Goal: Book appointment/travel/reservation

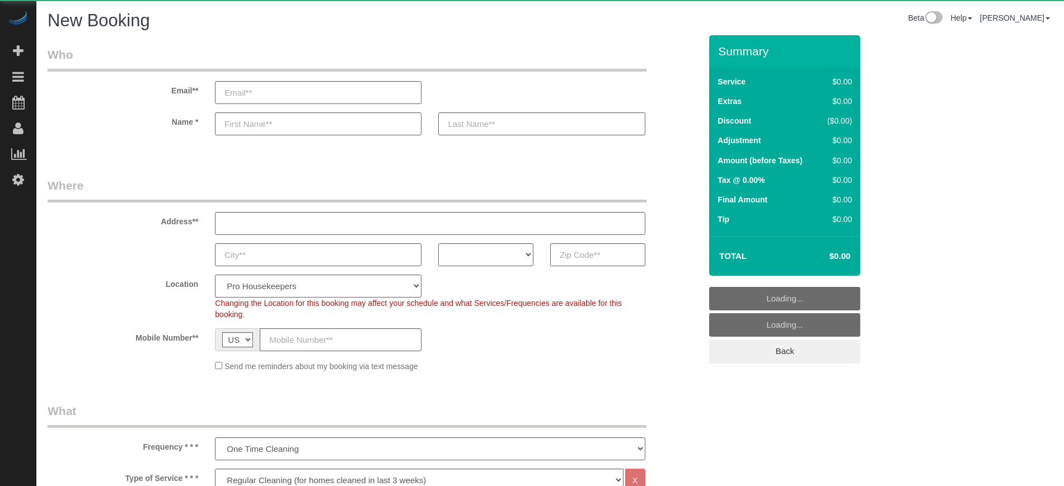
select select "4"
select select "number:9"
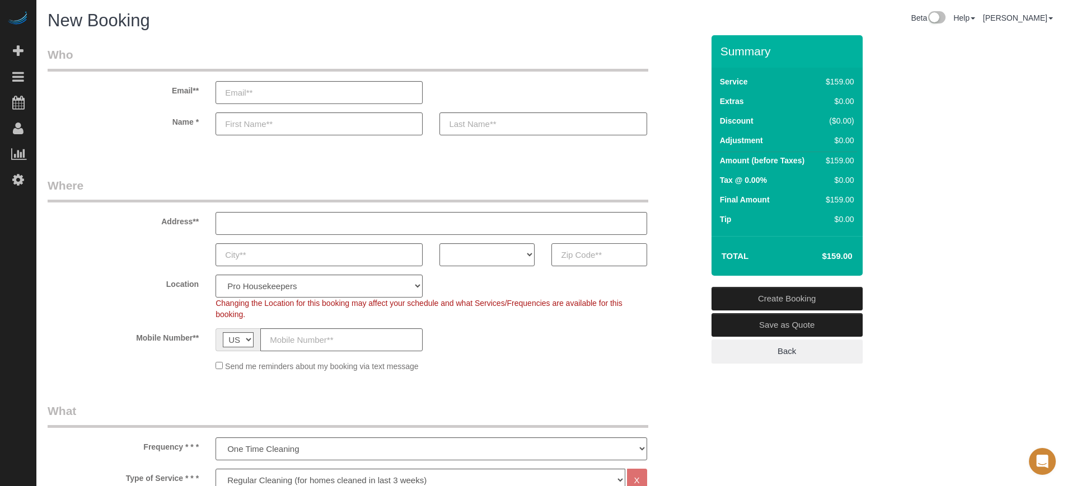
click at [582, 258] on input "text" at bounding box center [598, 255] width 95 height 23
paste input "33610"
type input "33610"
click at [492, 258] on select "AK AL AR AZ CA CO CT DC DE [GEOGRAPHIC_DATA] [GEOGRAPHIC_DATA] HI IA ID IL IN K…" at bounding box center [486, 255] width 95 height 23
select select "FL"
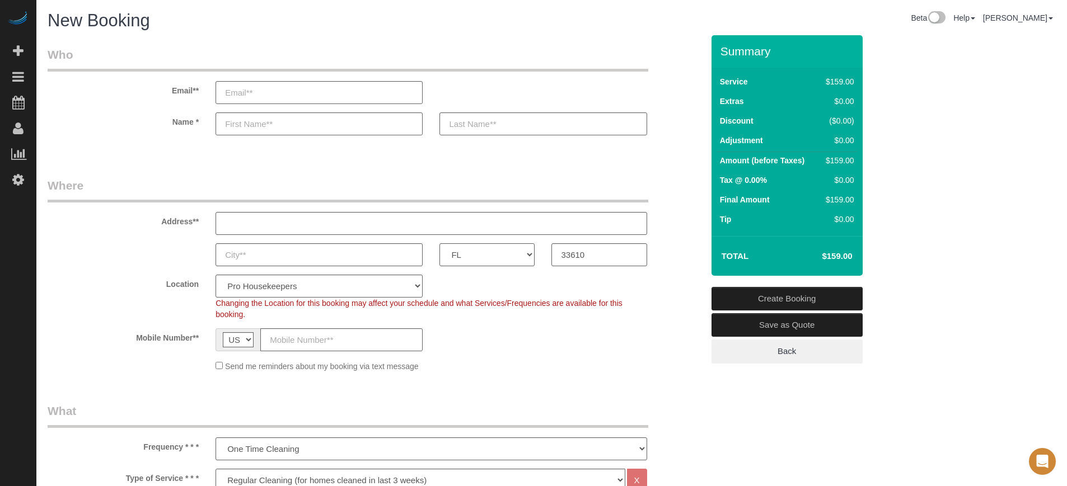
click at [439, 244] on select "AK AL AR AZ CA CO CT DC DE [GEOGRAPHIC_DATA] [GEOGRAPHIC_DATA] HI IA ID IL IN K…" at bounding box center [486, 255] width 95 height 23
click at [331, 290] on select "Pro Housekeepers [GEOGRAPHIC_DATA] [GEOGRAPHIC_DATA] [GEOGRAPHIC_DATA] [GEOGRAP…" at bounding box center [319, 286] width 207 height 23
select select "24"
click at [216, 275] on select "Pro Housekeepers [GEOGRAPHIC_DATA] [GEOGRAPHIC_DATA] [GEOGRAPHIC_DATA] [GEOGRAP…" at bounding box center [319, 286] width 207 height 23
select select "object:1215"
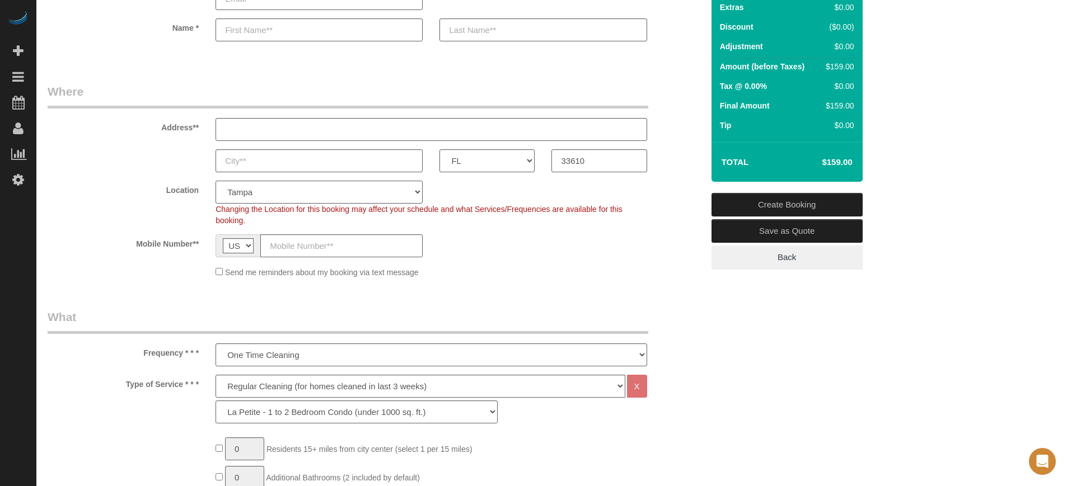
scroll to position [210, 0]
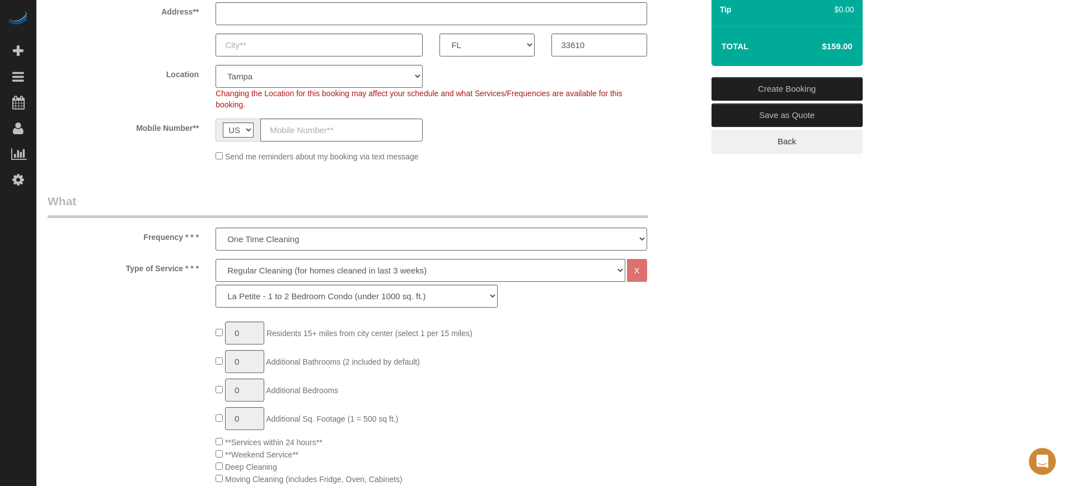
click at [251, 282] on div "Deep Cleaning (for homes that have not been cleaned in 3+ weeks) Spruce Regular…" at bounding box center [431, 283] width 431 height 49
click at [253, 275] on select "Deep Cleaning (for homes that have not been cleaned in 3+ weeks) Spruce Regular…" at bounding box center [420, 270] width 409 height 23
select select "5"
click at [216, 259] on select "Deep Cleaning (for homes that have not been cleaned in 3+ weeks) Spruce Regular…" at bounding box center [420, 270] width 409 height 23
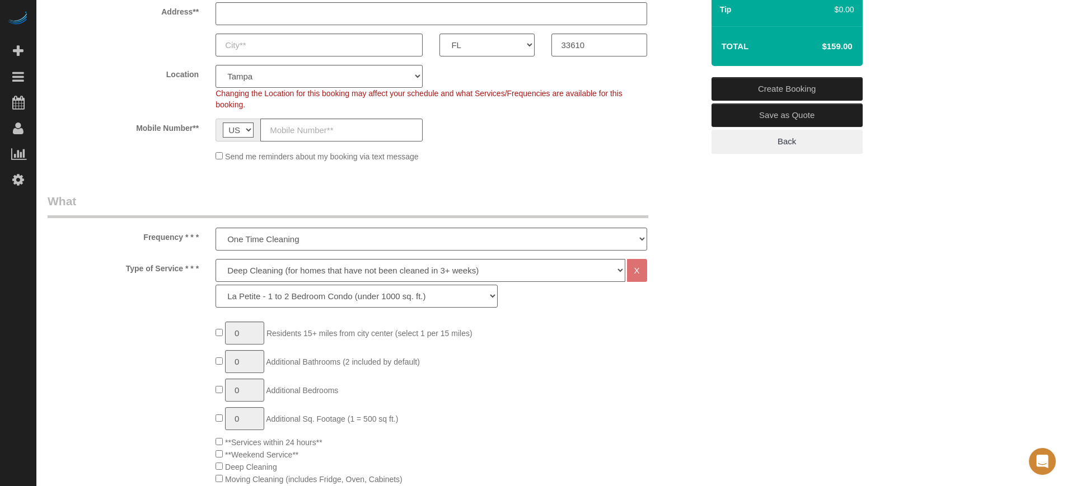
click at [270, 299] on select "La Petite - 1 to 2 Bedroom Condo (under 1000 sq. ft.) La Petite II - 2 Bedroom …" at bounding box center [357, 296] width 282 height 23
select select "95"
click at [216, 285] on select "La Petite - 1 to 2 Bedroom Condo (under 1000 sq. ft.) La Petite II - 2 Bedroom …" at bounding box center [357, 296] width 282 height 23
type input "1"
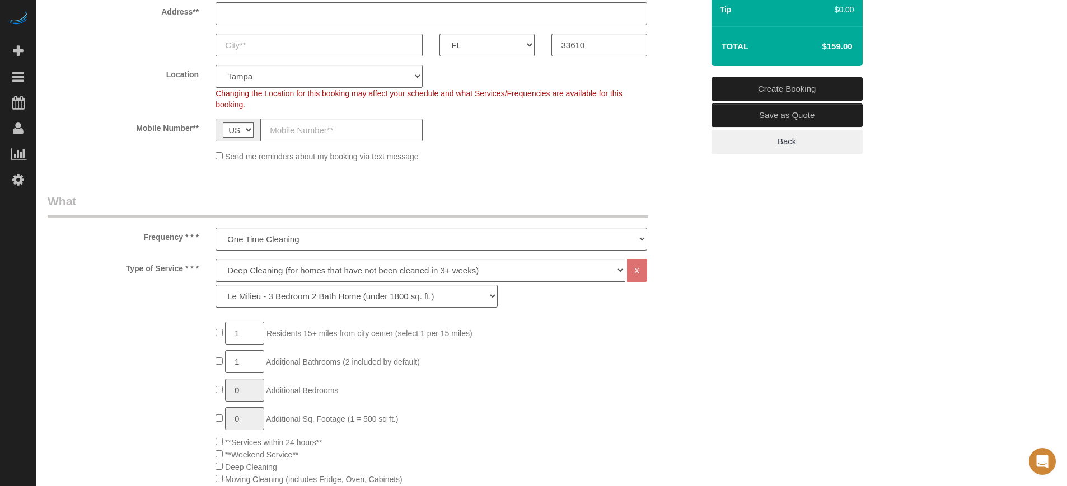
click at [244, 332] on input "1" at bounding box center [244, 333] width 39 height 23
type input "2"
click at [260, 228] on select "One Time Cleaning Weekly Cleaning (20%) - 20.00% (0% for the First Booking) Eve…" at bounding box center [431, 239] width 431 height 23
select select "object:1219"
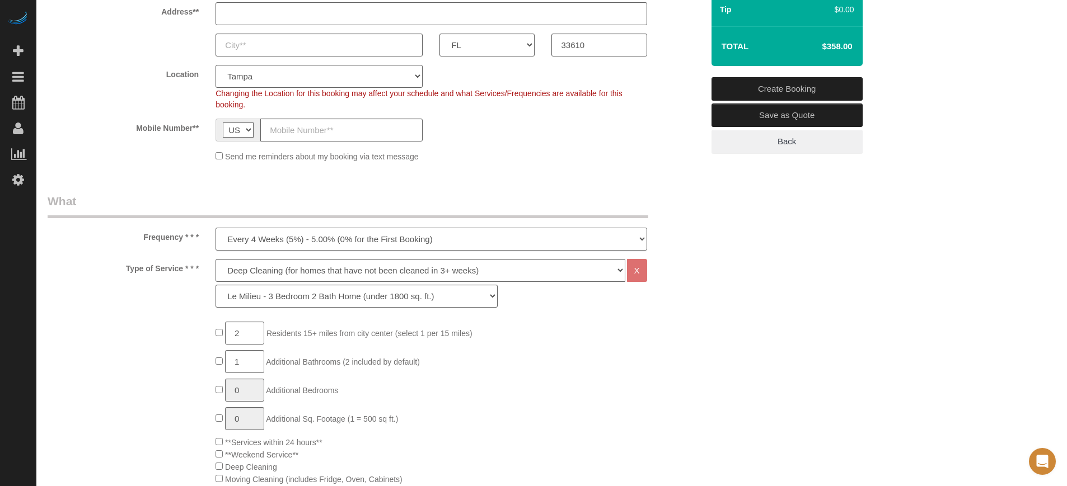
click at [216, 228] on select "One Time Cleaning Weekly Cleaning (20%) - 20.00% (0% for the First Booking) Eve…" at bounding box center [431, 239] width 431 height 23
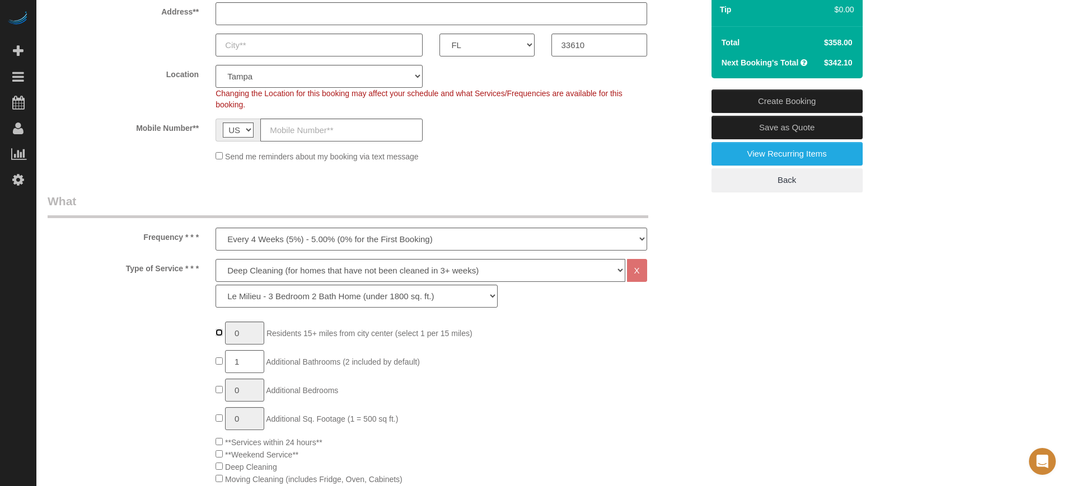
type input "1"
click at [242, 333] on input "1" at bounding box center [244, 333] width 39 height 23
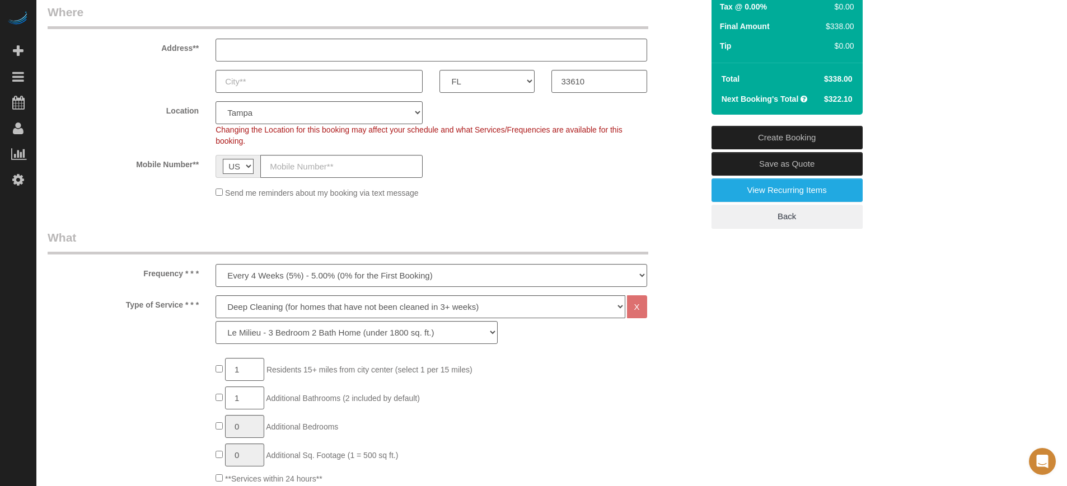
scroll to position [140, 0]
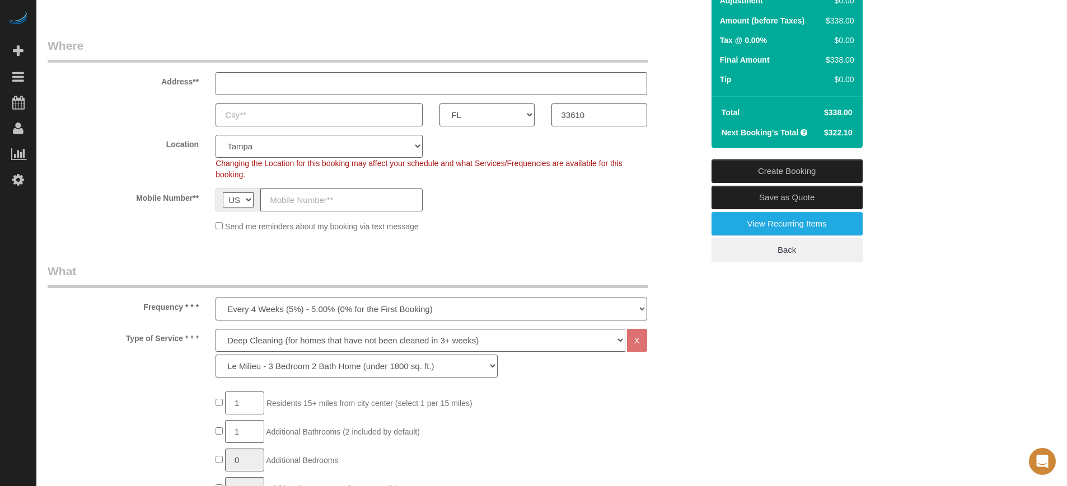
click at [677, 216] on sui-booking-location "Location Pro Housekeepers [GEOGRAPHIC_DATA] [GEOGRAPHIC_DATA] [GEOGRAPHIC_DATA]…" at bounding box center [375, 183] width 655 height 97
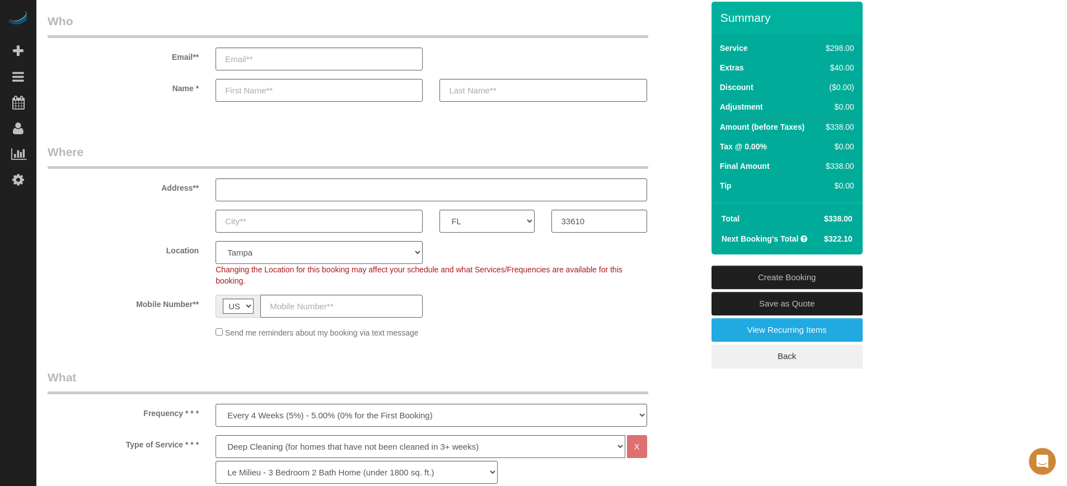
scroll to position [0, 0]
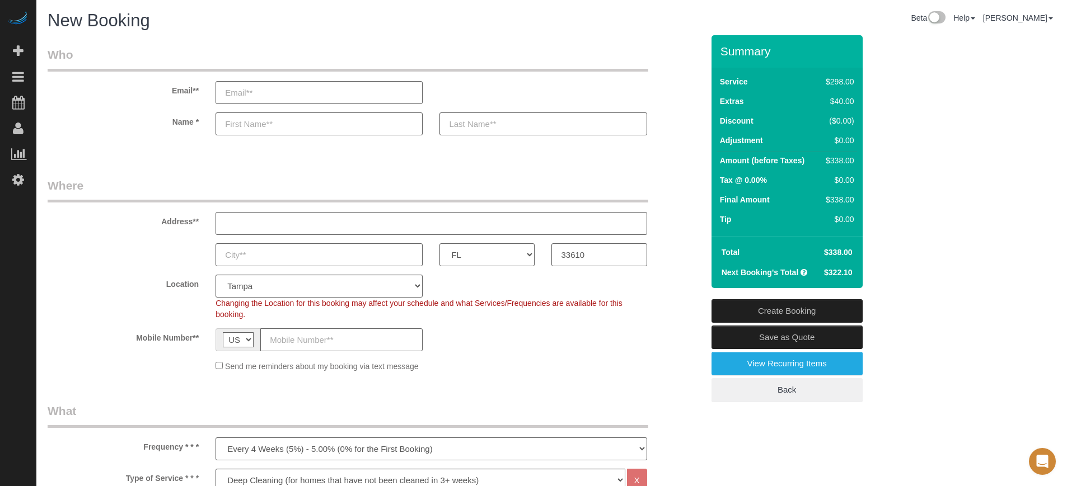
click at [672, 282] on div "Location Pro Housekeepers [GEOGRAPHIC_DATA] [GEOGRAPHIC_DATA] [GEOGRAPHIC_DATA]…" at bounding box center [375, 297] width 672 height 45
click at [120, 261] on div "AK AL AR AZ CA CO CT DC DE [GEOGRAPHIC_DATA] [GEOGRAPHIC_DATA] HI IA ID IL IN K…" at bounding box center [375, 255] width 672 height 23
